Goal: Task Accomplishment & Management: Use online tool/utility

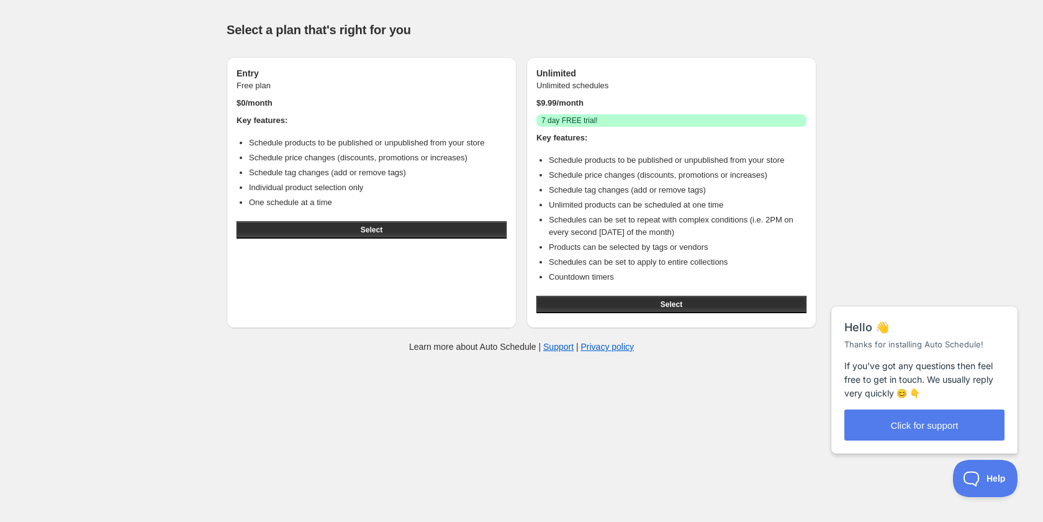
click at [253, 299] on div "Entry Free plan $ 0 /month Key features: Schedule products to be published or u…" at bounding box center [372, 192] width 290 height 271
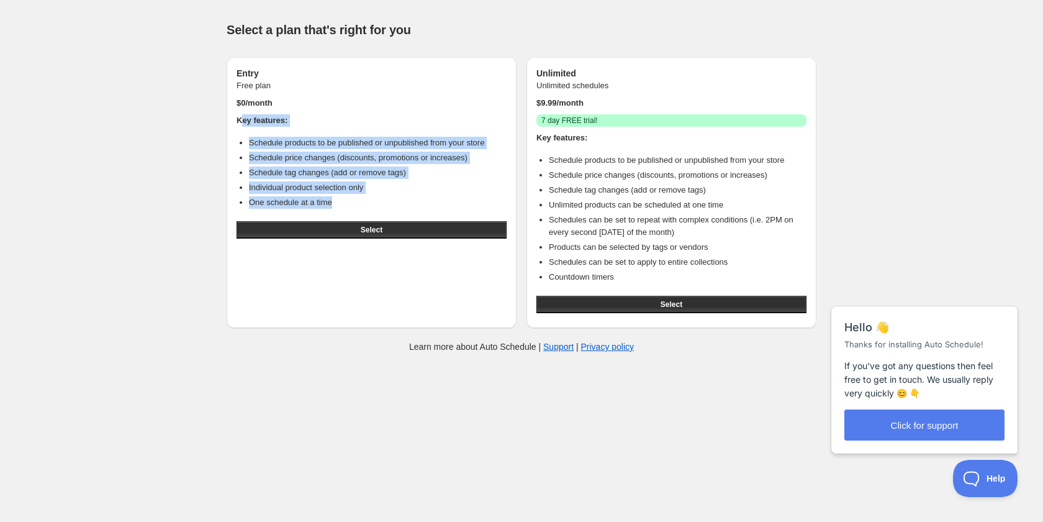
drag, startPoint x: 302, startPoint y: 159, endPoint x: 240, endPoint y: 117, distance: 74.6
click at [240, 117] on div "Key features: Schedule products to be published or unpublished from your store …" at bounding box center [372, 165] width 270 height 102
copy div "ey features: Schedule products to be published or unpublished from your store S…"
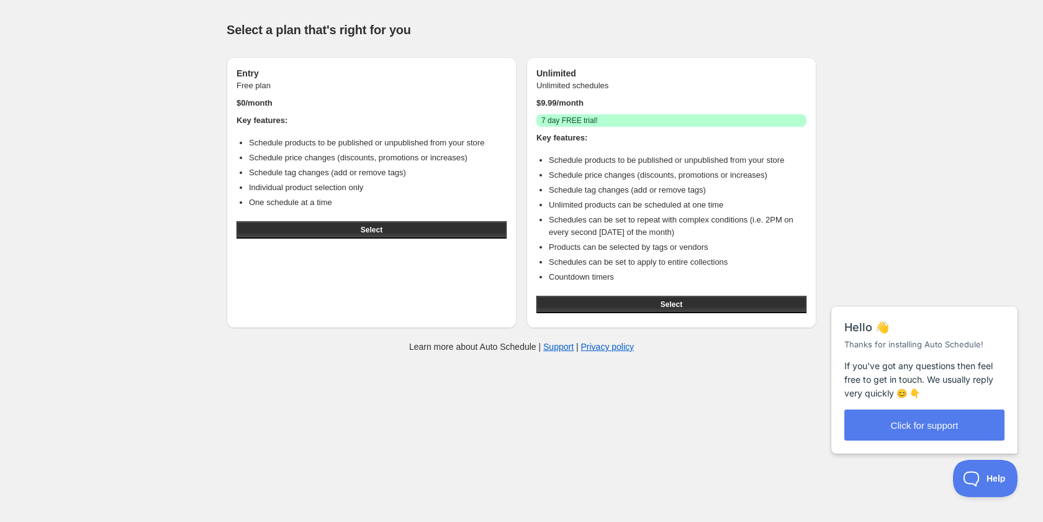
click at [294, 310] on div "Entry Free plan $ 0 /month Key features: Schedule products to be published or u…" at bounding box center [372, 192] width 290 height 271
click at [303, 201] on li "One schedule at a time" at bounding box center [378, 202] width 258 height 12
click at [369, 293] on div "Entry Free plan $ 0 /month Key features: Schedule products to be published or u…" at bounding box center [372, 192] width 290 height 271
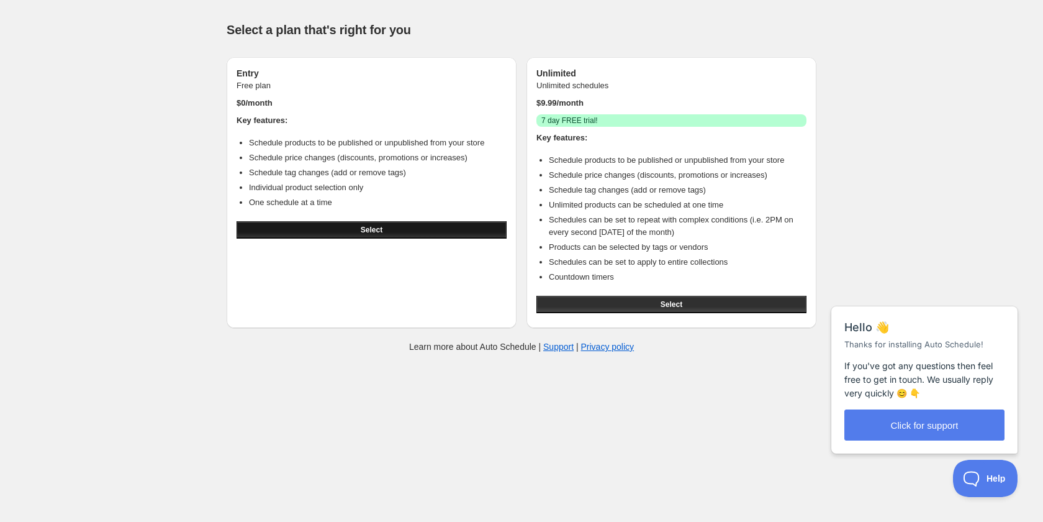
click at [366, 233] on span "Select" at bounding box center [372, 230] width 22 height 10
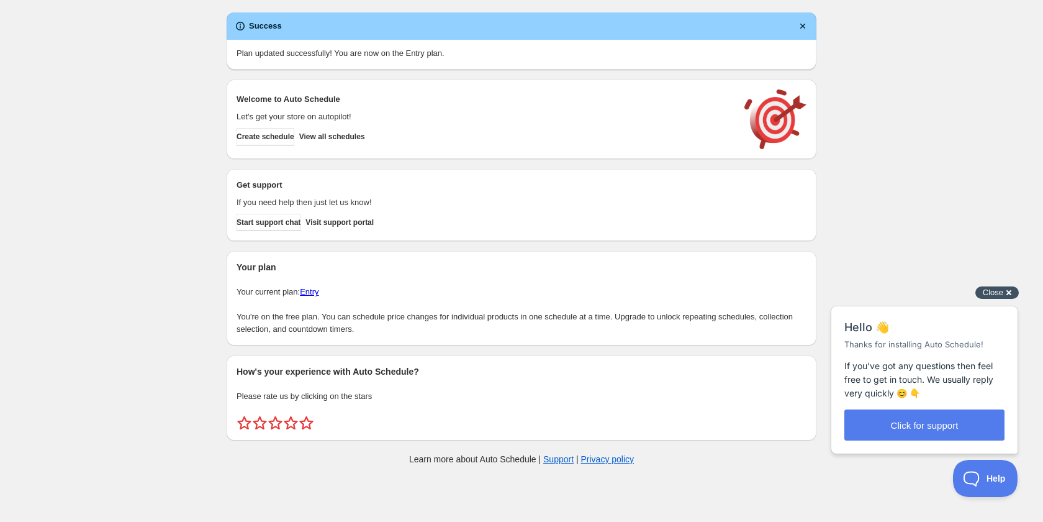
click at [1006, 294] on div "Close cross-small" at bounding box center [996, 292] width 43 height 13
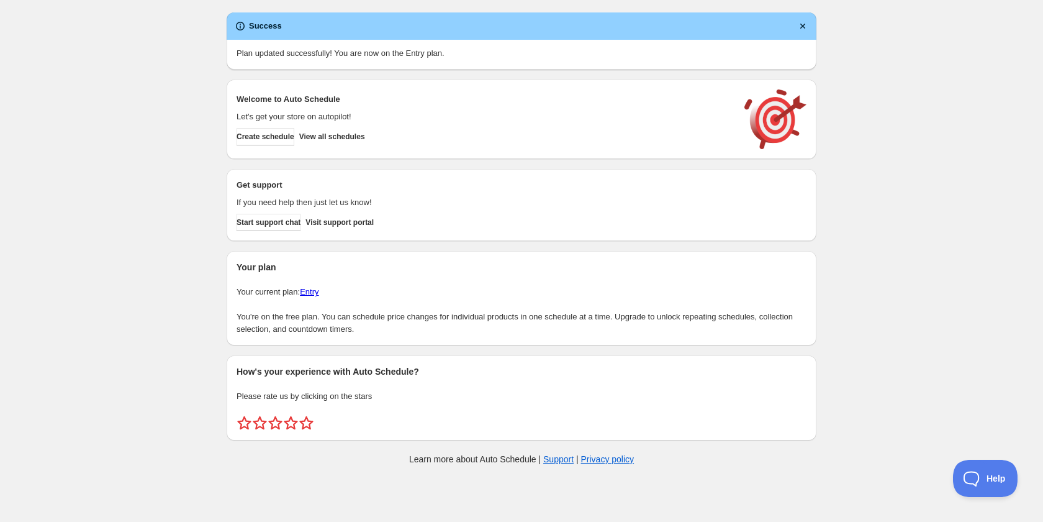
click at [894, 202] on div "Create schedule Help & support Cancel Discount prices Schedule a discount, sale…" at bounding box center [521, 241] width 1043 height 482
click at [805, 25] on icon "Dismiss notification" at bounding box center [803, 26] width 12 height 12
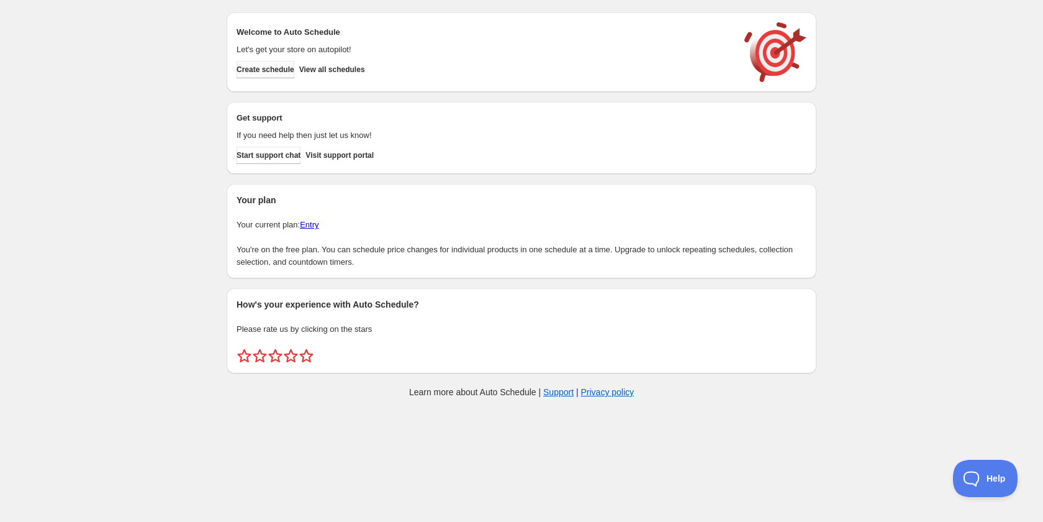
click at [280, 73] on span "Create schedule" at bounding box center [266, 70] width 58 height 10
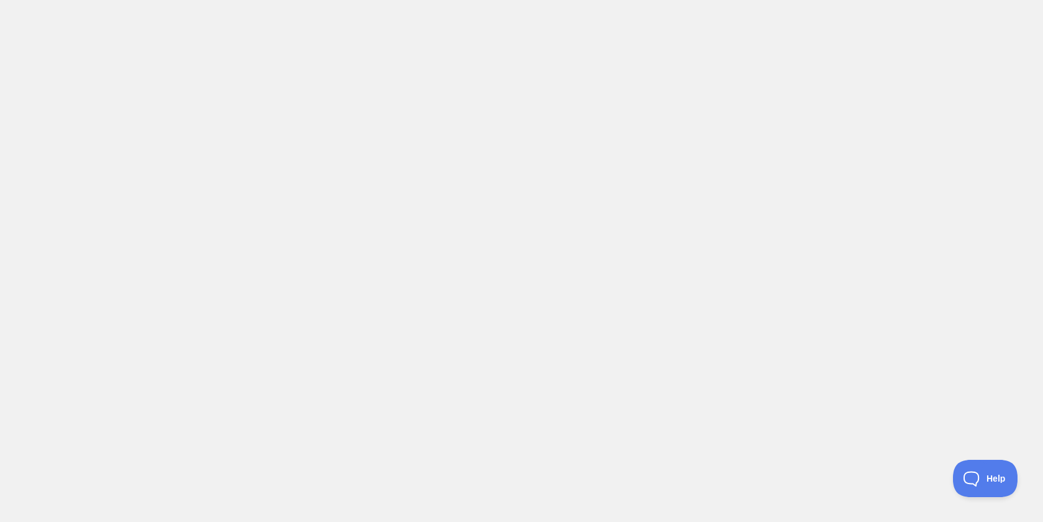
click at [427, 101] on body at bounding box center [521, 261] width 1043 height 522
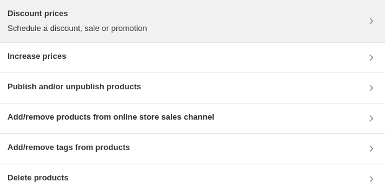
click at [191, 15] on div "Discount prices Schedule a discount, sale or promotion" at bounding box center [192, 20] width 370 height 27
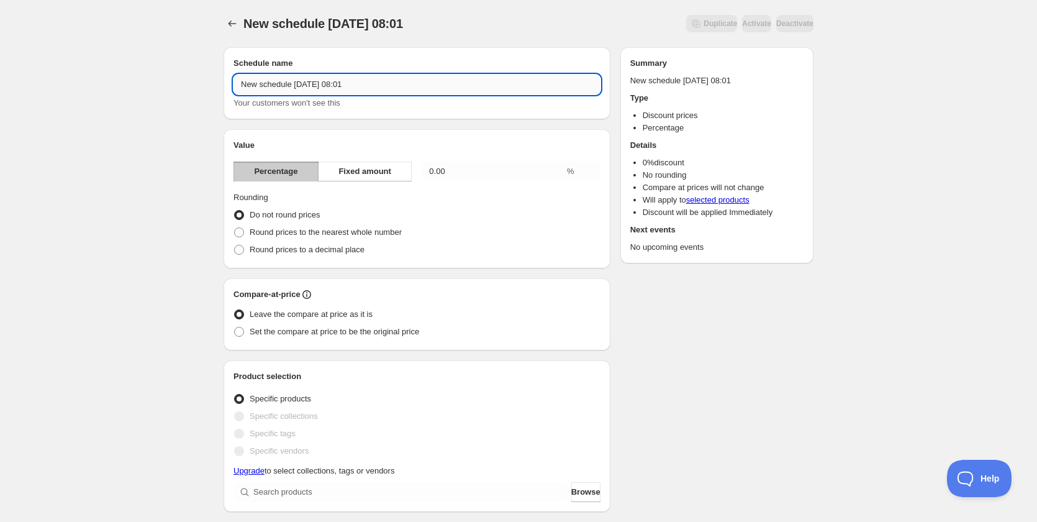
click at [353, 86] on input "New schedule Aug 28 2025 08:01" at bounding box center [416, 85] width 367 height 20
type input "c"
type input "Campaña 15% viernes"
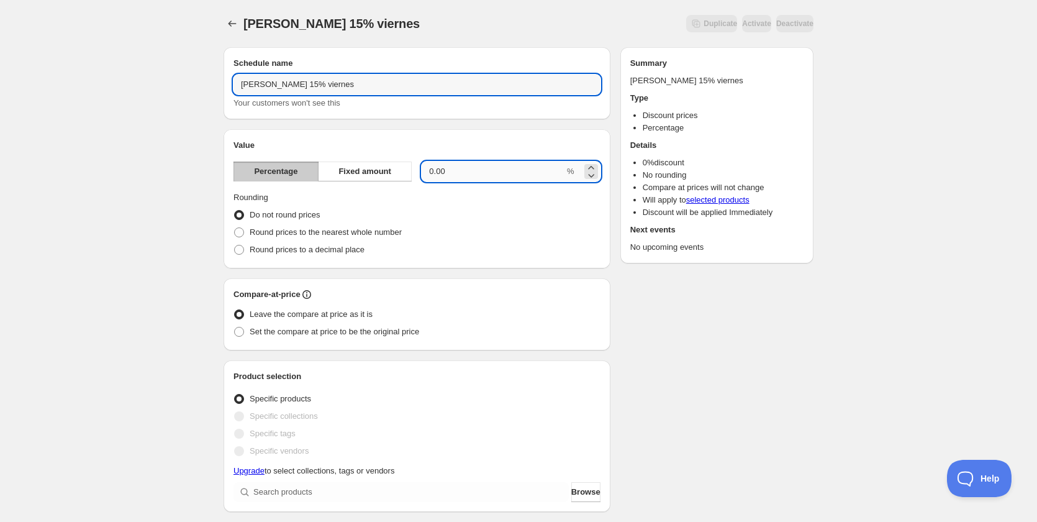
click at [435, 171] on input "0.00" at bounding box center [493, 171] width 143 height 20
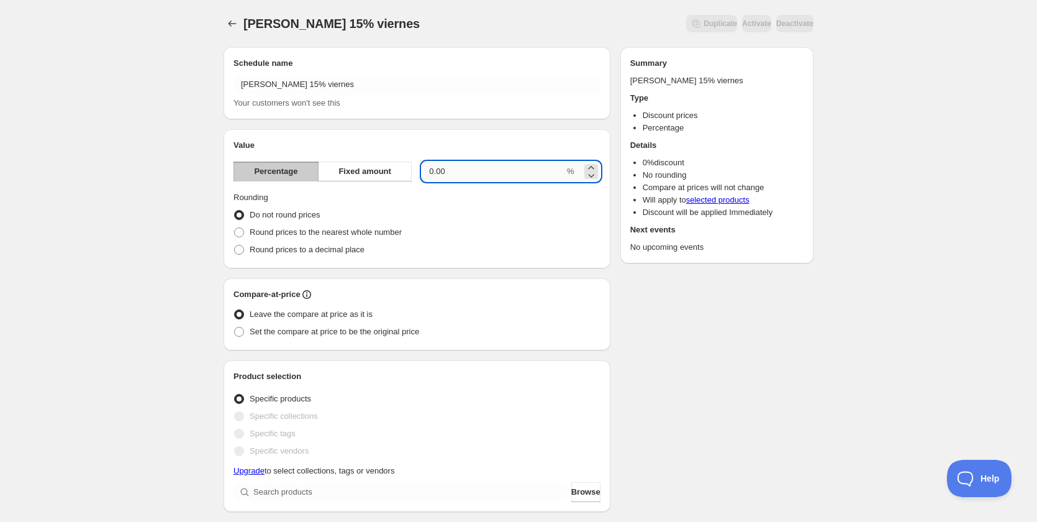
click at [441, 171] on input "0.00" at bounding box center [493, 171] width 143 height 20
type input "15"
click at [677, 322] on div "Schedule name Campaña 15% viernes Your customers won't see this Value Percentag…" at bounding box center [514, 497] width 600 height 921
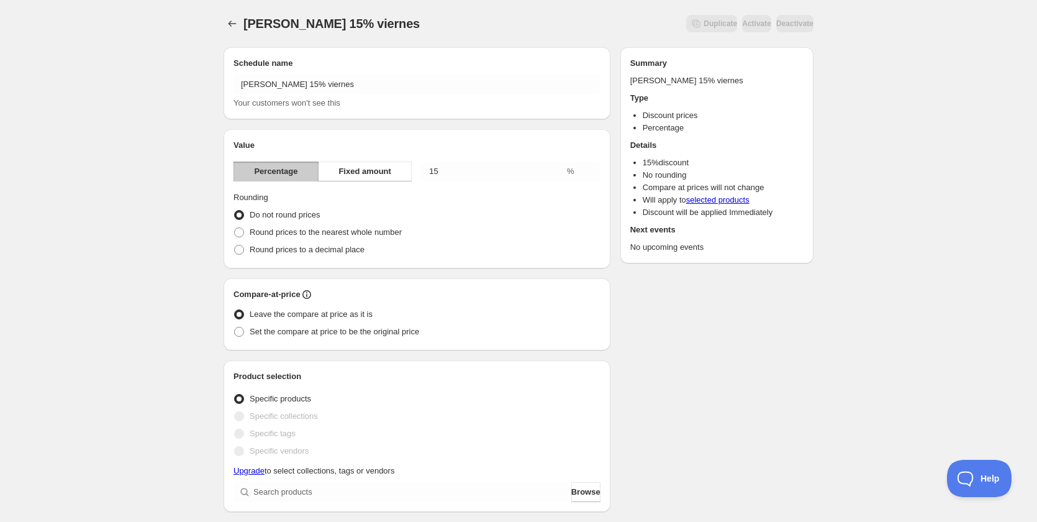
click at [163, 168] on div "Campaña 15% viernes. This page is ready Campaña 15% viernes Duplicate Activate …" at bounding box center [518, 491] width 1037 height 983
drag, startPoint x: 234, startPoint y: 196, endPoint x: 389, endPoint y: 246, distance: 163.4
click at [389, 246] on div "Value Percentage Fixed amount 15 % Rounding Do not round prices Round prices to…" at bounding box center [417, 198] width 387 height 139
click at [625, 374] on div "Schedule name Campaña 15% viernes Your customers won't see this Value Percentag…" at bounding box center [514, 497] width 600 height 921
click at [237, 229] on span at bounding box center [239, 232] width 10 height 10
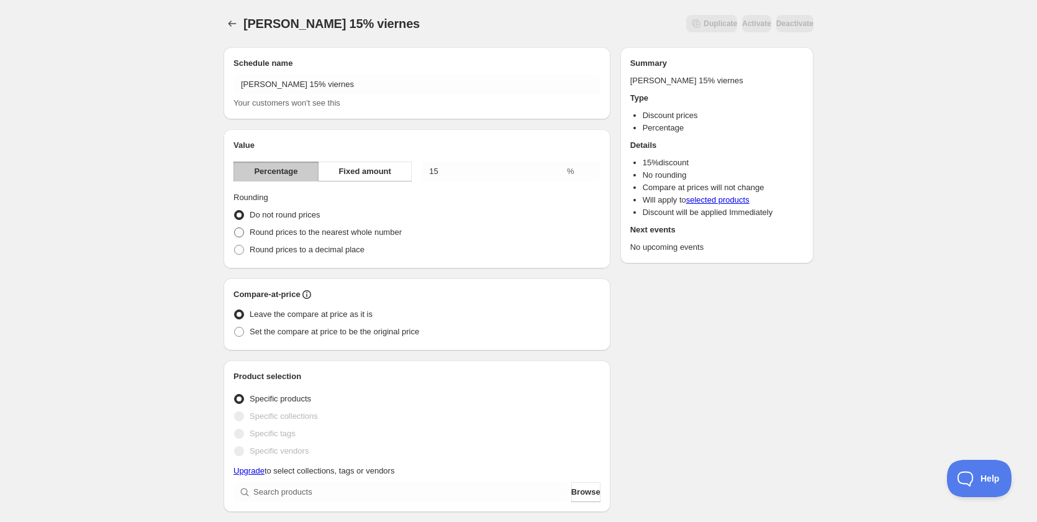
click at [235, 228] on input "Round prices to the nearest whole number" at bounding box center [234, 227] width 1 height 1
radio input "true"
click at [183, 253] on div "Campaña 15% viernes. This page is ready Campaña 15% viernes Duplicate Activate …" at bounding box center [518, 491] width 1037 height 983
click at [241, 216] on span at bounding box center [239, 215] width 10 height 10
click at [235, 210] on input "Do not round prices" at bounding box center [234, 210] width 1 height 1
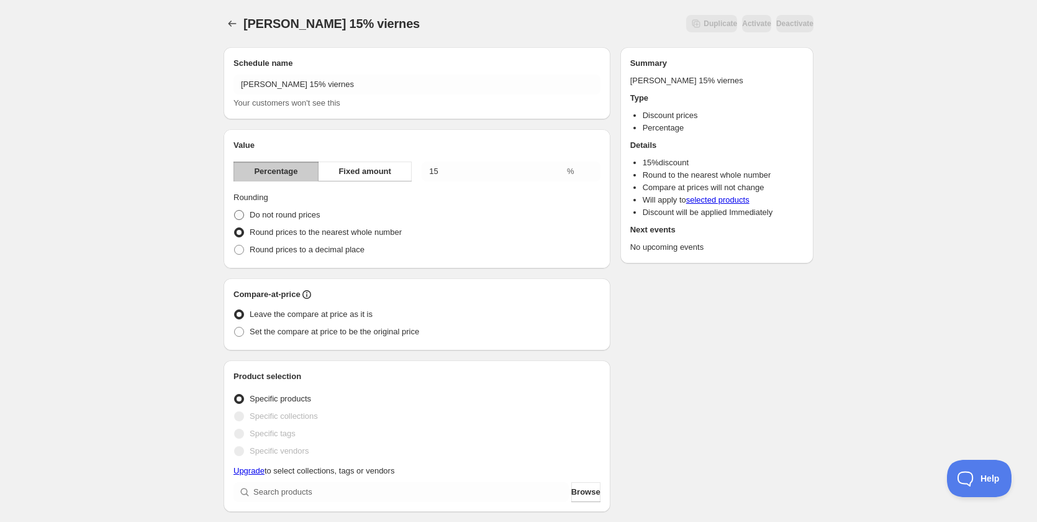
radio input "true"
click at [235, 233] on span at bounding box center [239, 232] width 10 height 10
click at [235, 228] on input "Round prices to the nearest whole number" at bounding box center [234, 227] width 1 height 1
radio input "true"
click at [162, 266] on div "Campaña 15% viernes. This page is ready Campaña 15% viernes Duplicate Activate …" at bounding box center [518, 491] width 1037 height 983
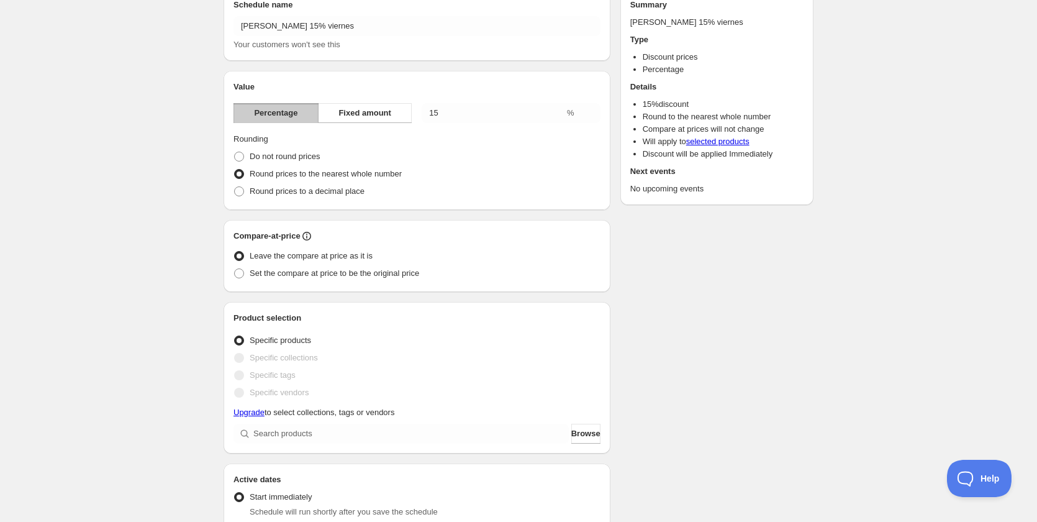
drag, startPoint x: 178, startPoint y: 245, endPoint x: 335, endPoint y: 360, distance: 194.1
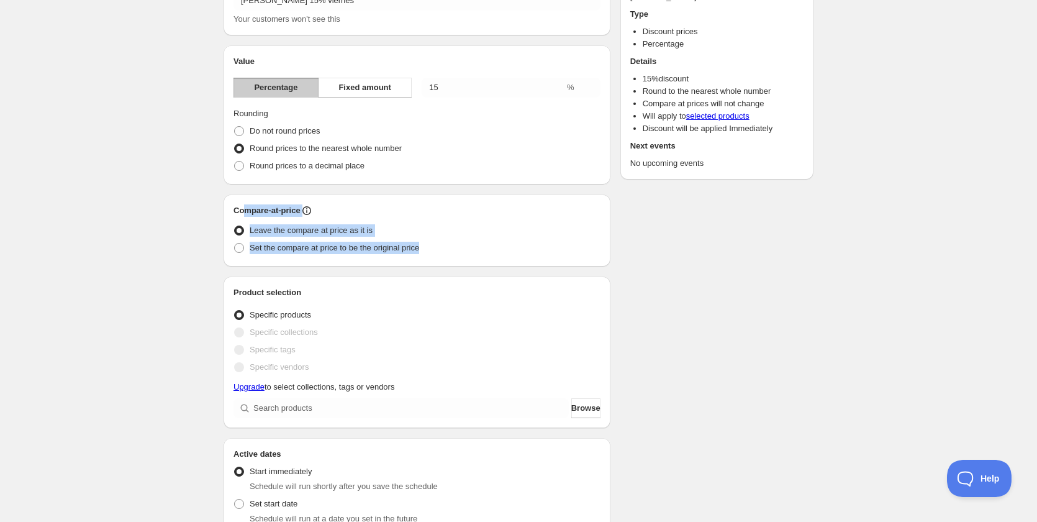
drag, startPoint x: 425, startPoint y: 248, endPoint x: 240, endPoint y: 207, distance: 190.1
click at [241, 207] on div "Compare-at-price Leave the compare at price as it is Set the compare at price t…" at bounding box center [416, 230] width 367 height 52
click at [233, 207] on div "Compare-at-price Leave the compare at price as it is Set the compare at price t…" at bounding box center [417, 230] width 387 height 72
drag, startPoint x: 408, startPoint y: 252, endPoint x: 250, endPoint y: 233, distance: 158.8
click at [250, 233] on ul "Leave the compare at price as it is Set the compare at price to be the original…" at bounding box center [416, 239] width 367 height 35
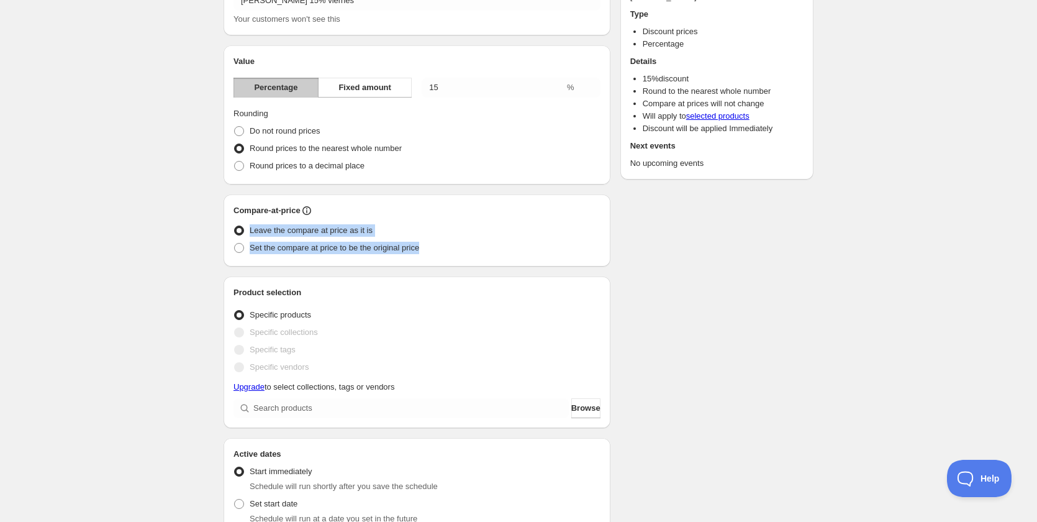
click at [250, 233] on span "Leave the compare at price as it is" at bounding box center [311, 229] width 123 height 9
click at [235, 226] on input "Leave the compare at price as it is" at bounding box center [234, 225] width 1 height 1
click at [252, 234] on span "Leave the compare at price as it is" at bounding box center [311, 229] width 123 height 9
click at [235, 226] on input "Leave the compare at price as it is" at bounding box center [234, 225] width 1 height 1
copy div "Compare-at-price Leave the compare at price as it is Set the compare at price t…"
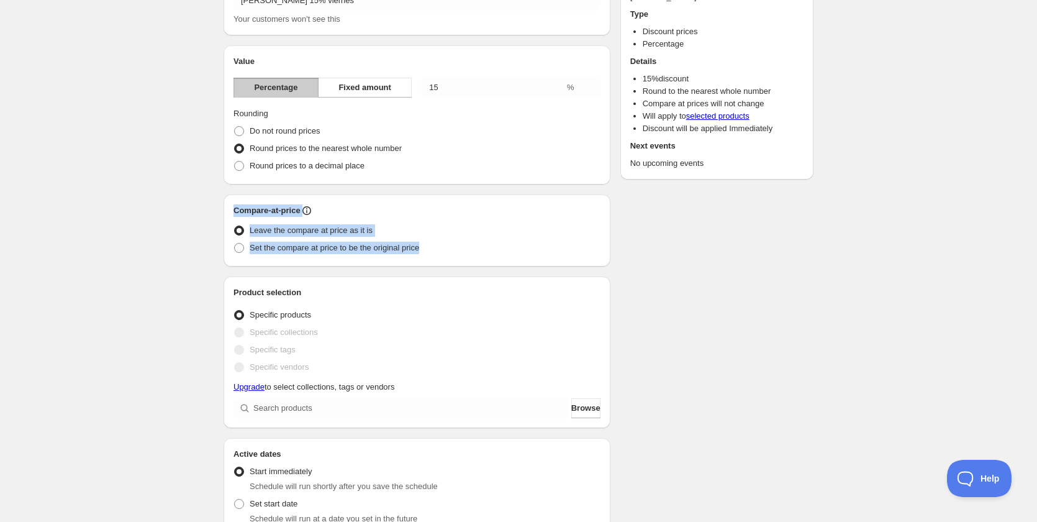
drag, startPoint x: 430, startPoint y: 252, endPoint x: 233, endPoint y: 207, distance: 202.4
click at [233, 207] on div "Compare-at-price Leave the compare at price as it is Set the compare at price t…" at bounding box center [417, 230] width 387 height 72
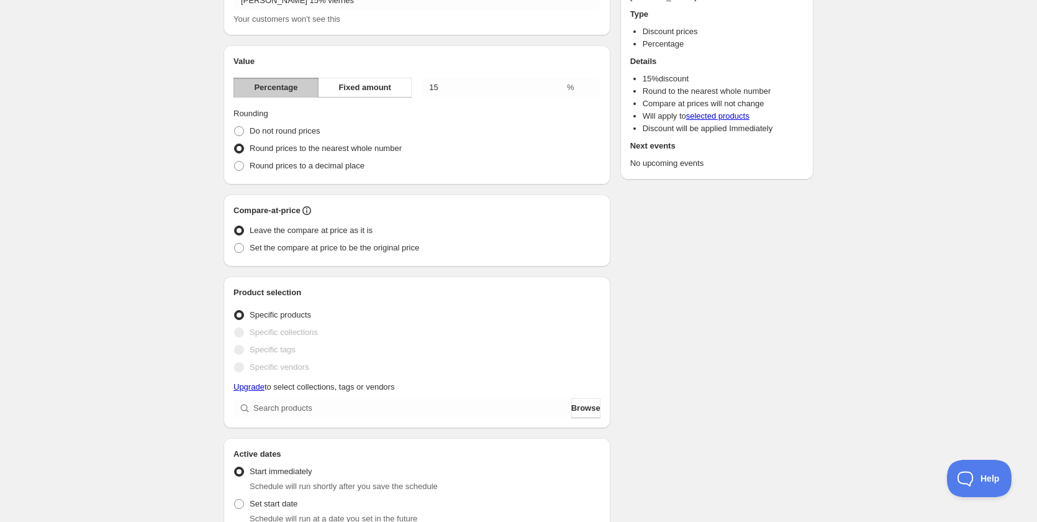
click at [182, 255] on div "Campaña 15% viernes. This page is ready Campaña 15% viernes Duplicate Activate …" at bounding box center [518, 407] width 1037 height 983
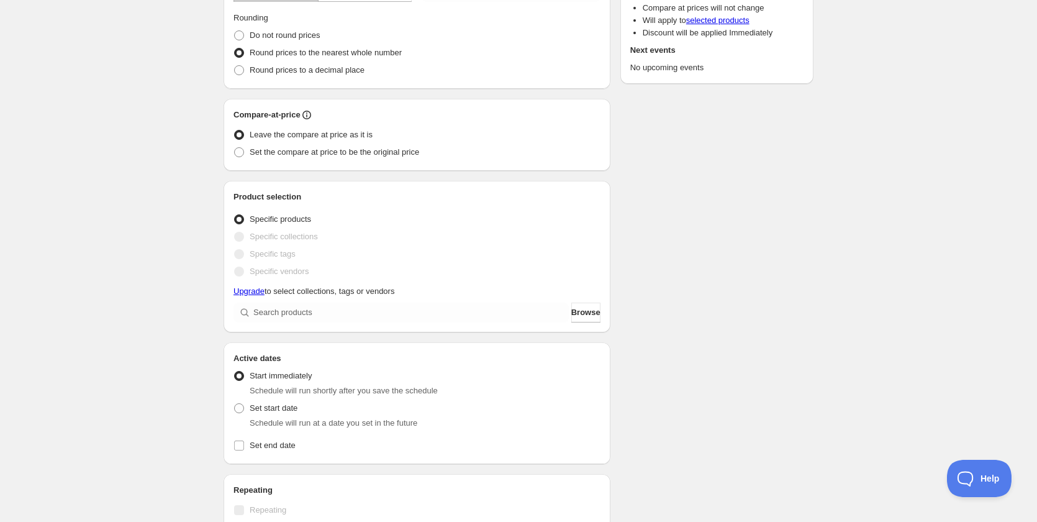
drag, startPoint x: 333, startPoint y: 351, endPoint x: 332, endPoint y: 386, distance: 34.8
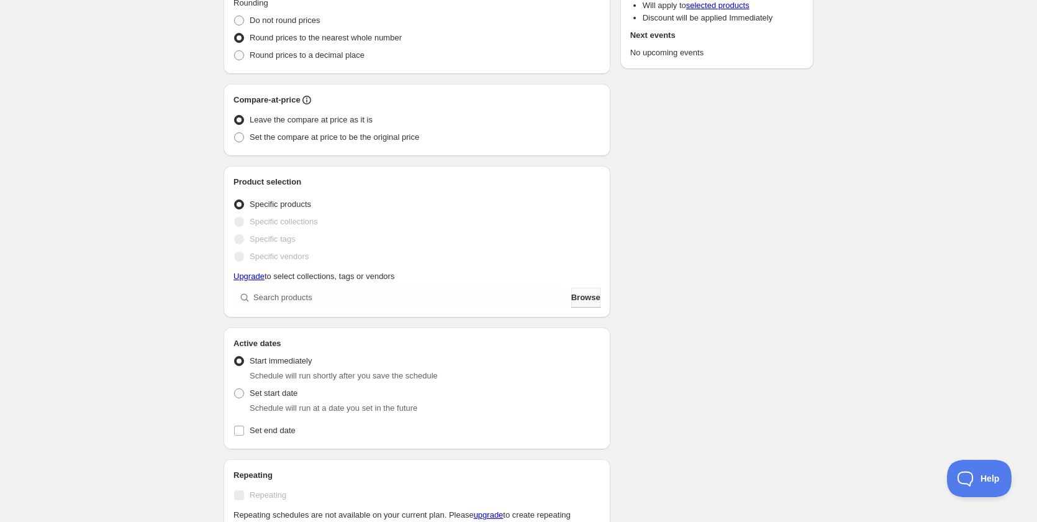
click at [581, 300] on span "Browse" at bounding box center [585, 297] width 29 height 12
click at [671, 183] on div "Schedule name Campaña 15% viernes Your customers won't see this Value Percentag…" at bounding box center [514, 303] width 600 height 921
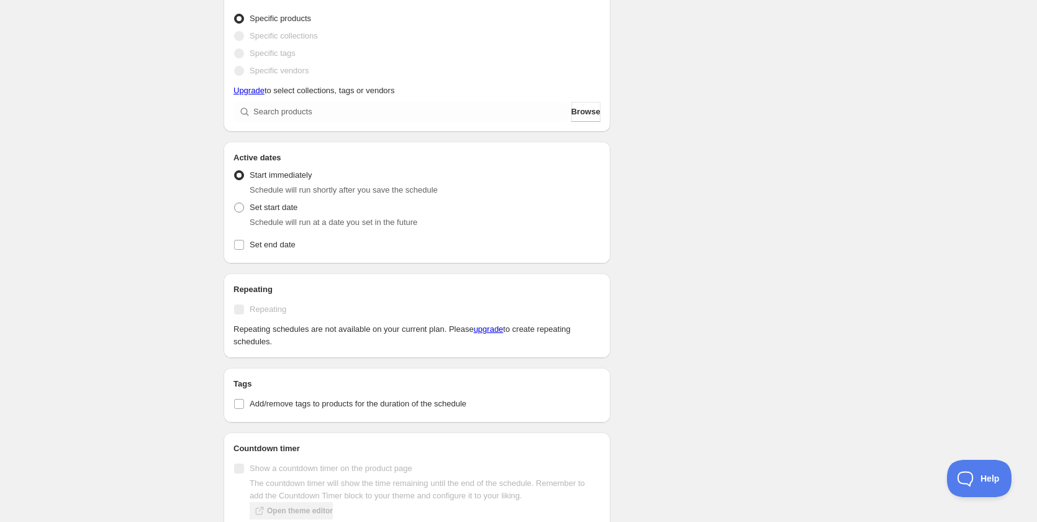
drag, startPoint x: 822, startPoint y: 273, endPoint x: 676, endPoint y: 264, distance: 146.8
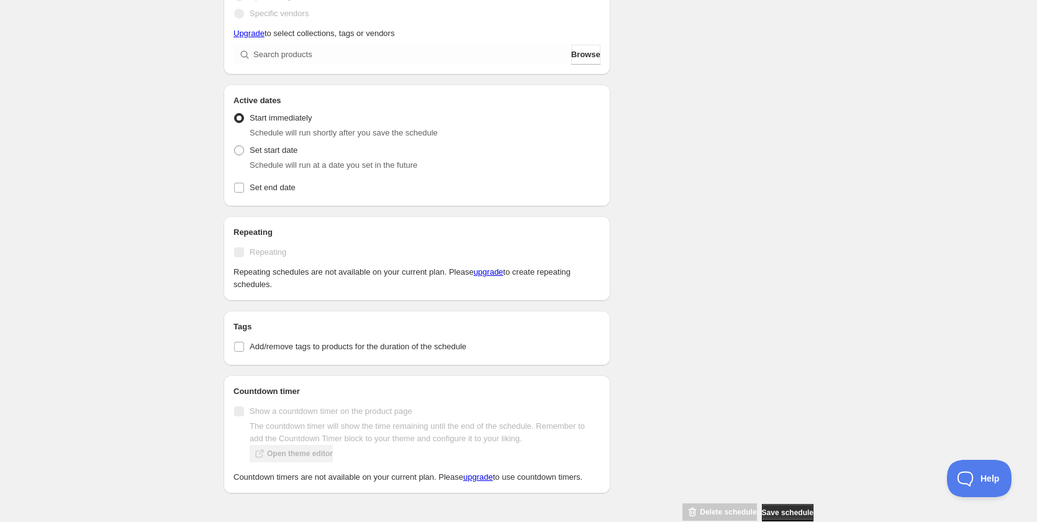
scroll to position [461, 0]
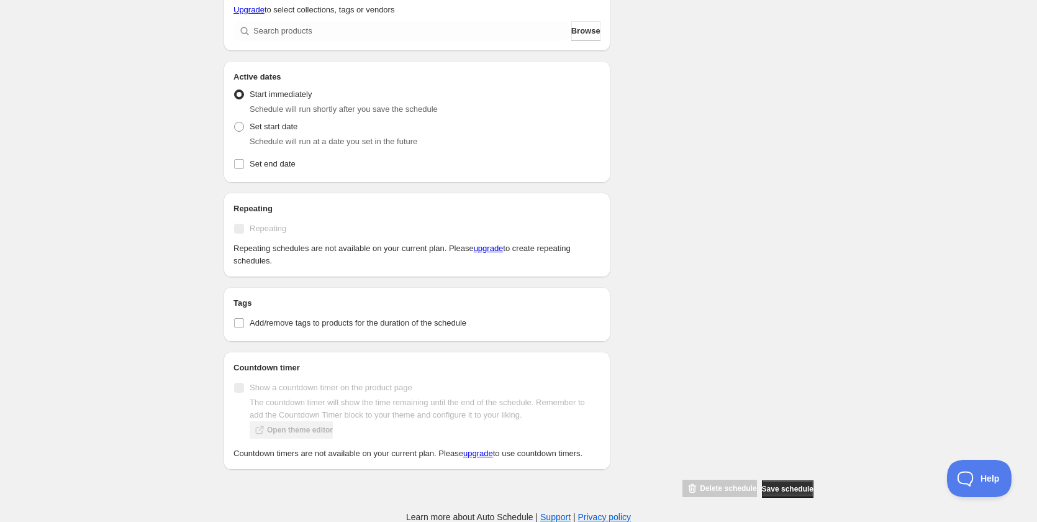
drag, startPoint x: 325, startPoint y: 290, endPoint x: 177, endPoint y: 270, distance: 149.1
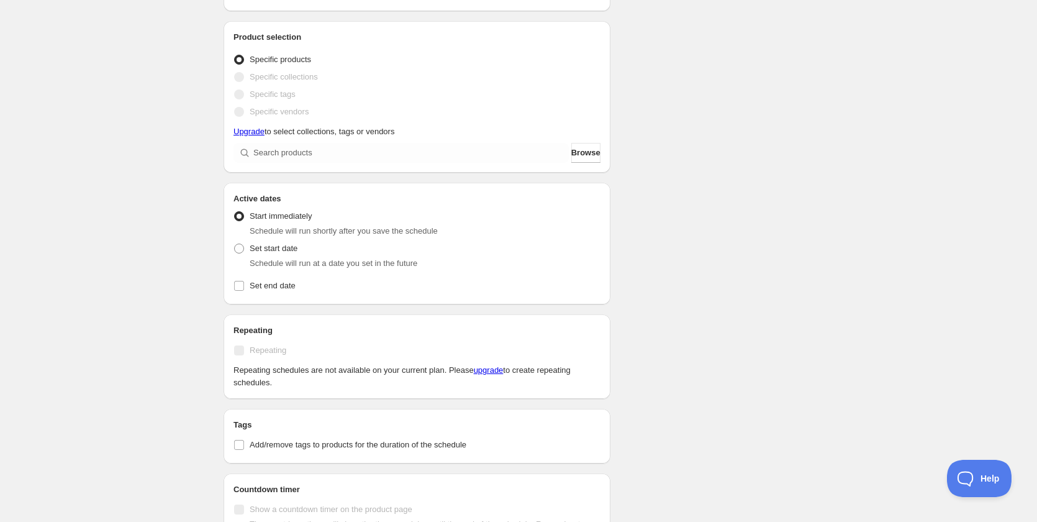
drag, startPoint x: 325, startPoint y: 317, endPoint x: 328, endPoint y: 269, distance: 48.6
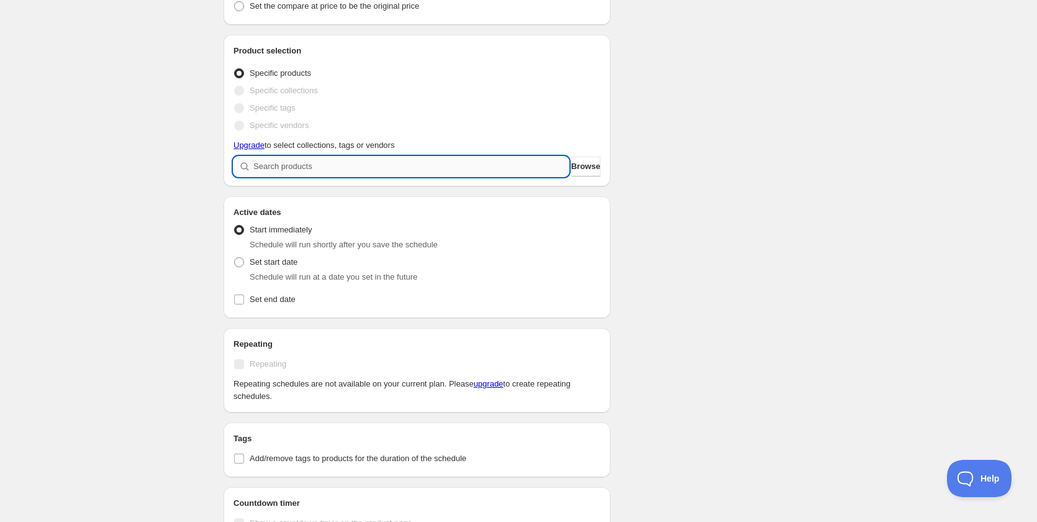
click at [499, 162] on input "search" at bounding box center [410, 166] width 315 height 20
click at [581, 168] on span "Browse" at bounding box center [585, 166] width 29 height 12
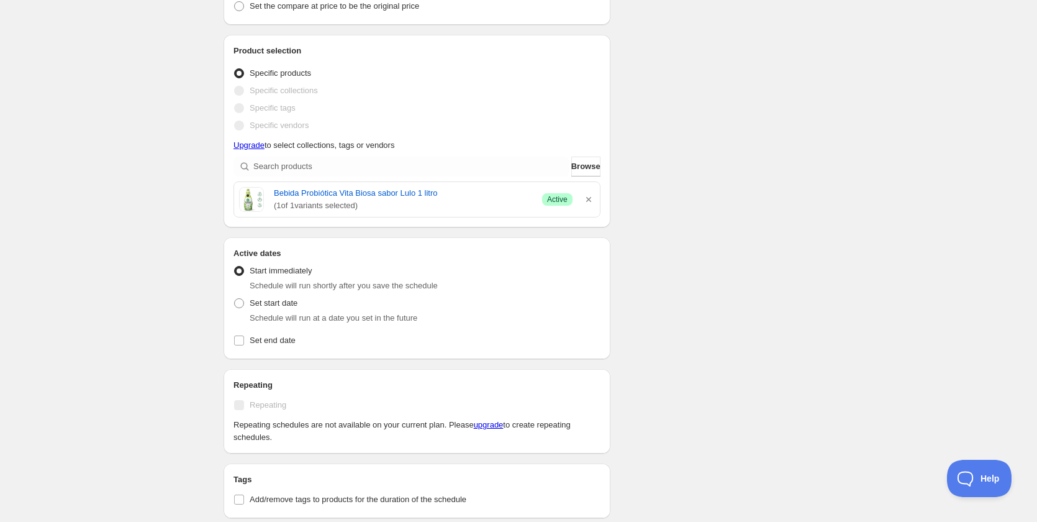
click at [696, 286] on div "Schedule name Campaña 15% viernes Your customers won't see this Value Percentag…" at bounding box center [514, 193] width 600 height 962
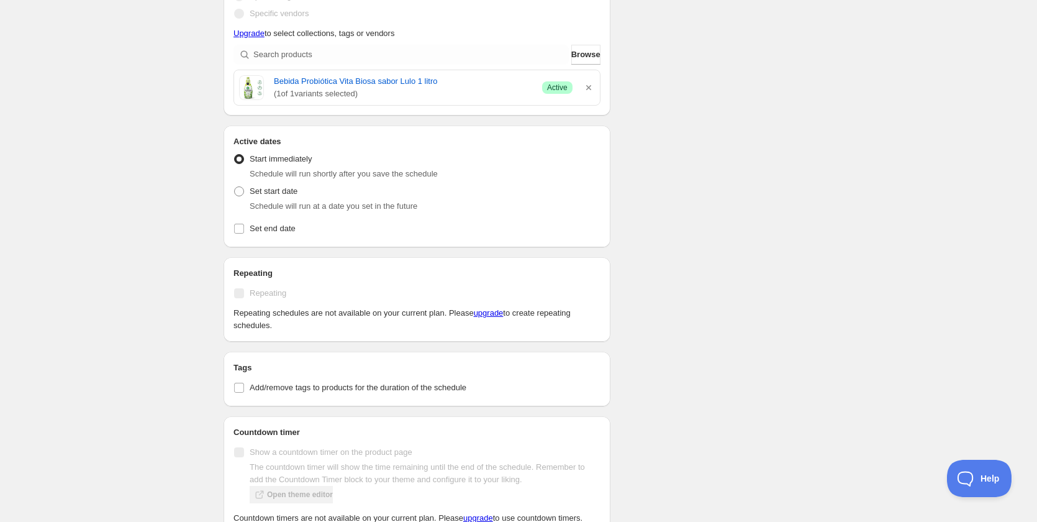
scroll to position [502, 0]
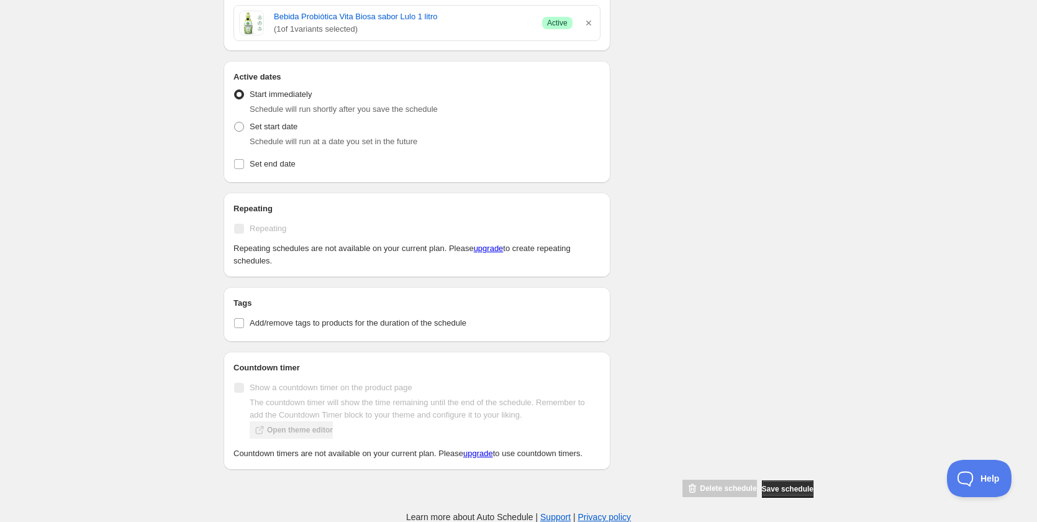
drag, startPoint x: 709, startPoint y: 237, endPoint x: 706, endPoint y: 334, distance: 96.9
click at [796, 484] on span "Save schedule" at bounding box center [788, 489] width 52 height 10
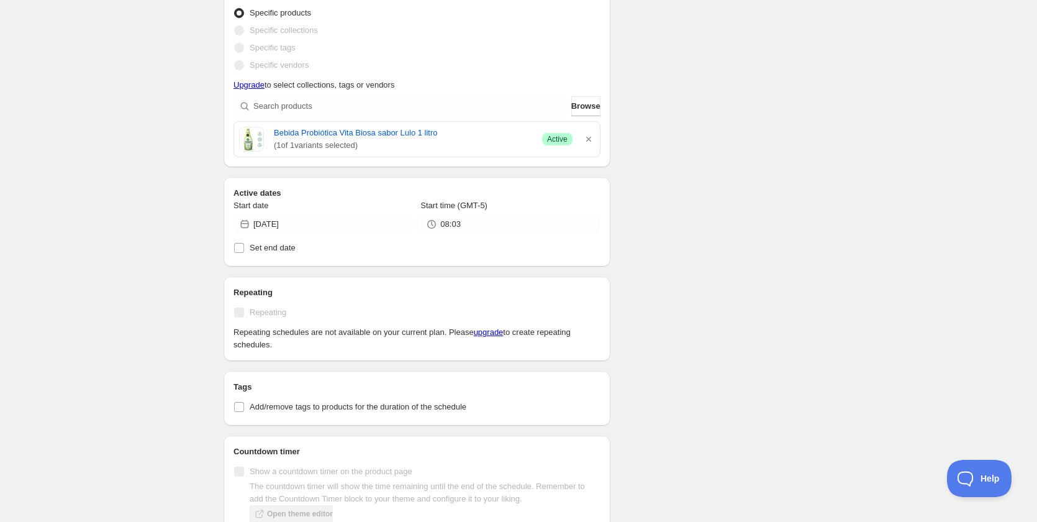
drag, startPoint x: 710, startPoint y: 363, endPoint x: 860, endPoint y: 530, distance: 223.8
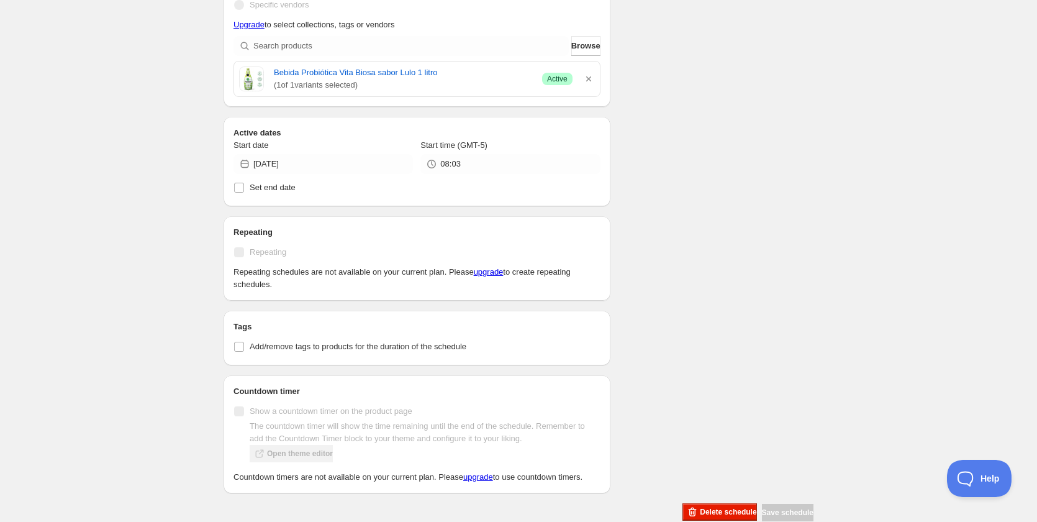
drag, startPoint x: 829, startPoint y: 371, endPoint x: 680, endPoint y: 248, distance: 192.8
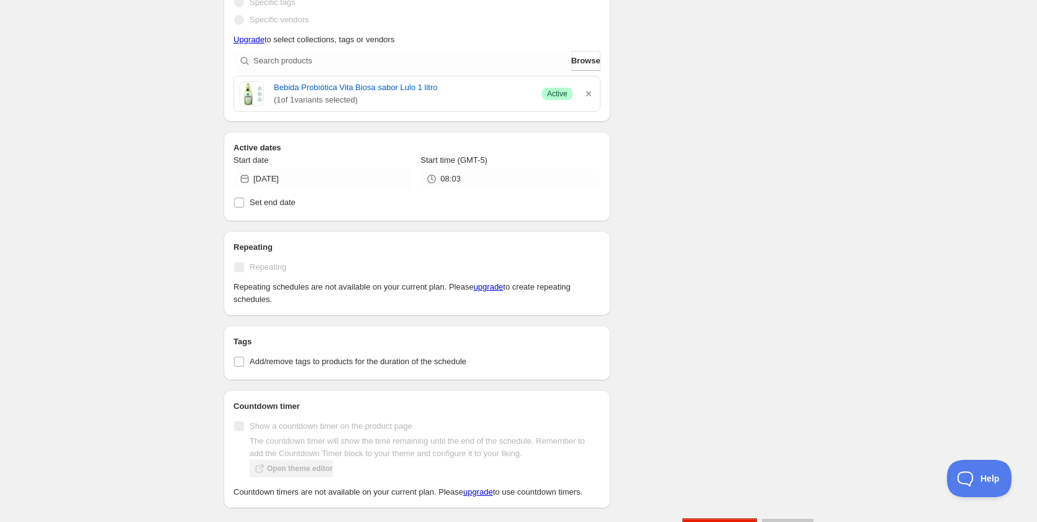
click at [664, 197] on div "Schedule name Campaña 15% viernes Your customers won't see this Value Percentag…" at bounding box center [514, 71] width 600 height 930
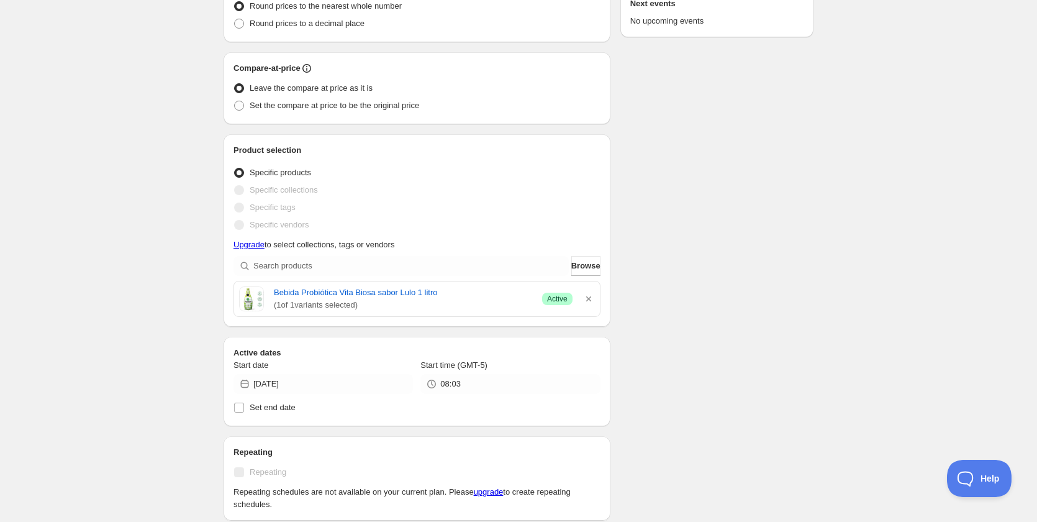
drag, startPoint x: 717, startPoint y: 343, endPoint x: 864, endPoint y: 512, distance: 224.0
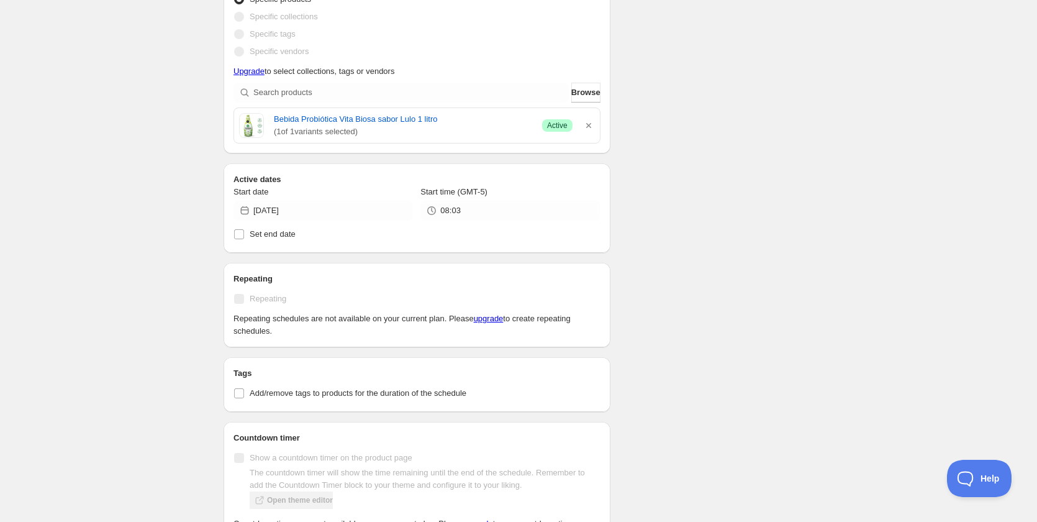
scroll to position [130, 0]
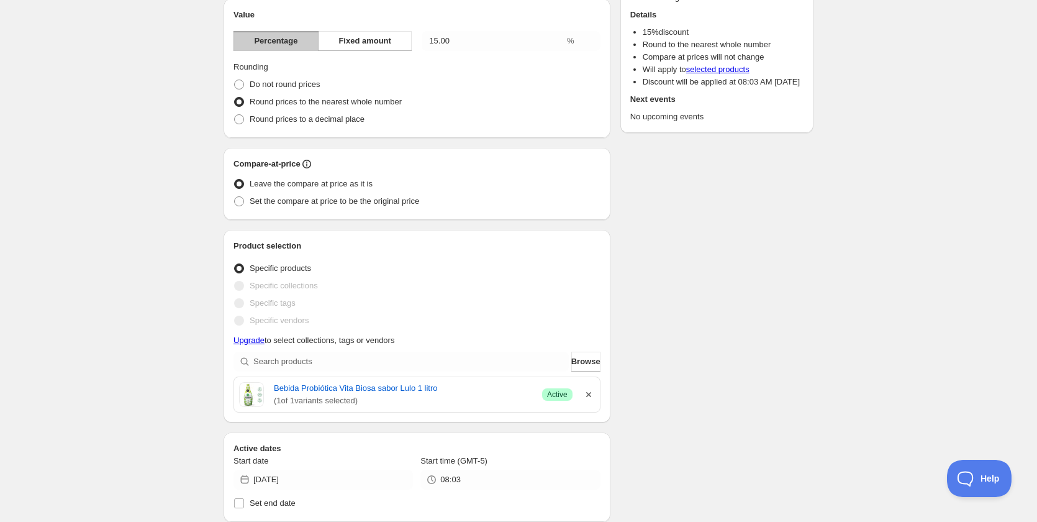
click at [585, 397] on icon "button" at bounding box center [588, 394] width 12 height 12
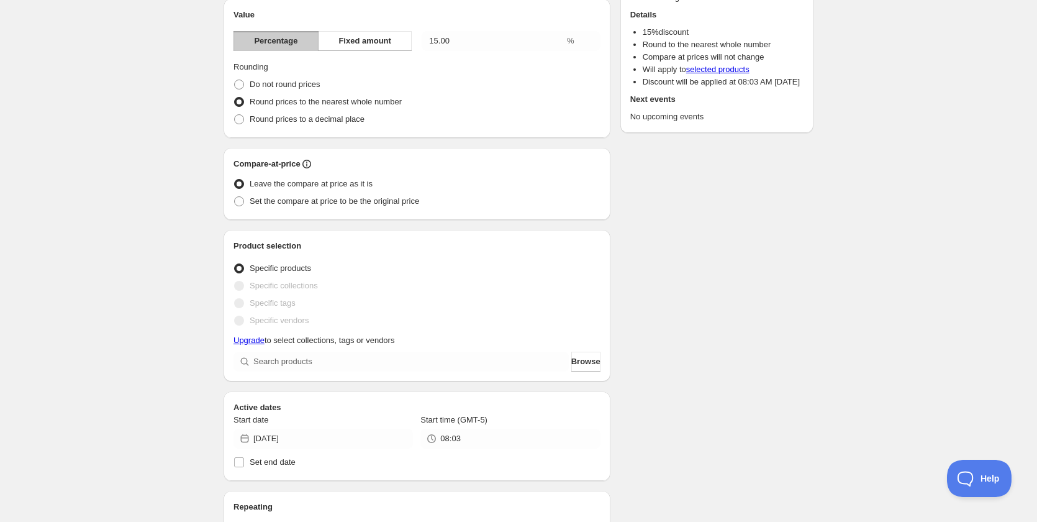
scroll to position [34, 0]
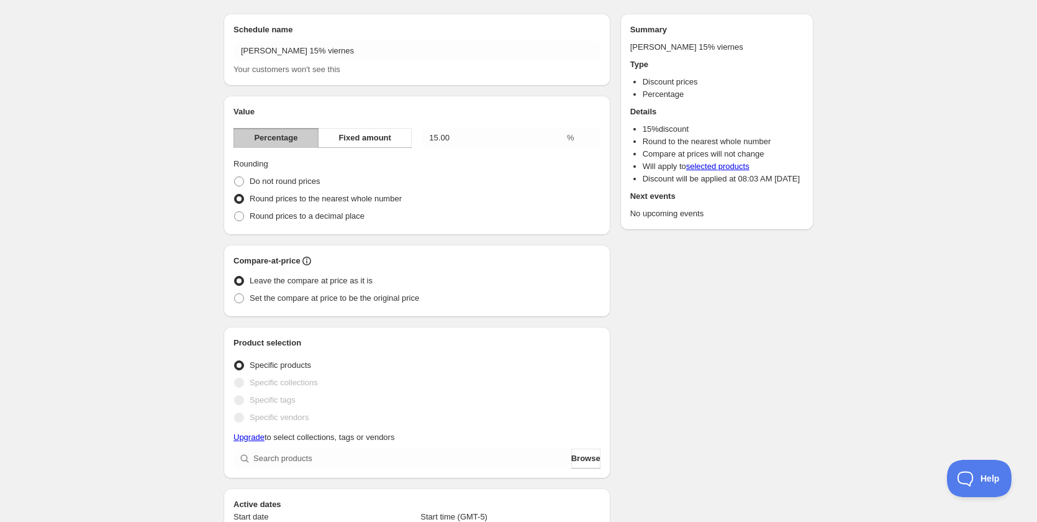
drag, startPoint x: 825, startPoint y: 294, endPoint x: 682, endPoint y: 87, distance: 252.1
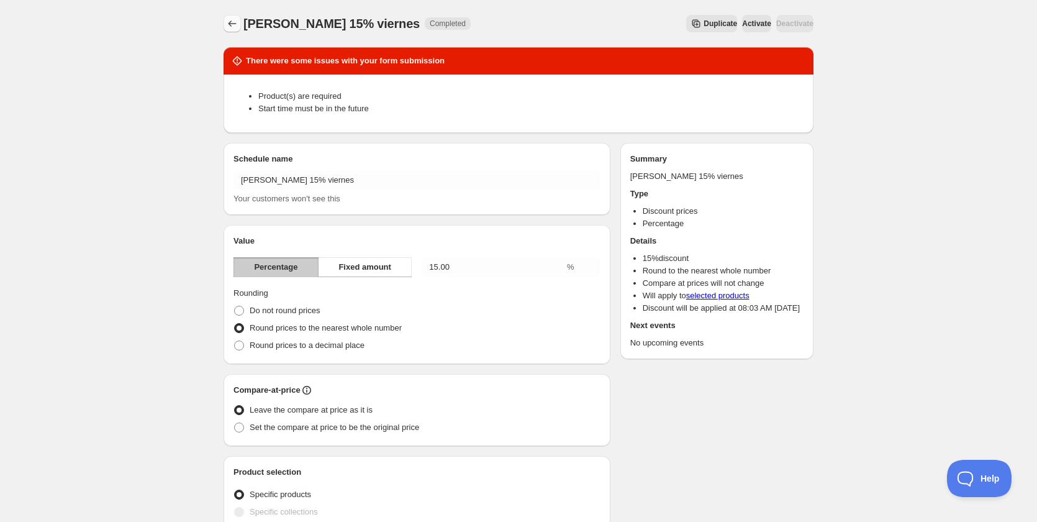
click at [227, 19] on icon "Schedules" at bounding box center [232, 23] width 12 height 12
